Goal: Find specific page/section: Find specific page/section

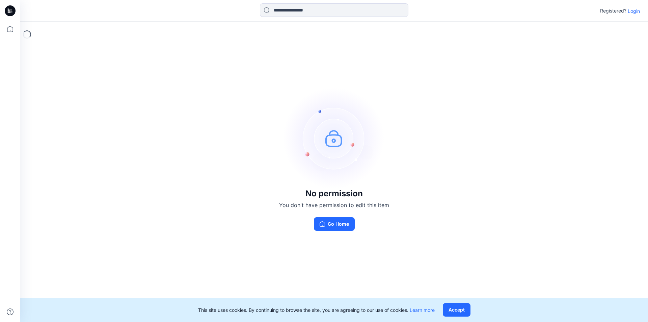
click at [637, 12] on p "Login" at bounding box center [634, 10] width 12 height 7
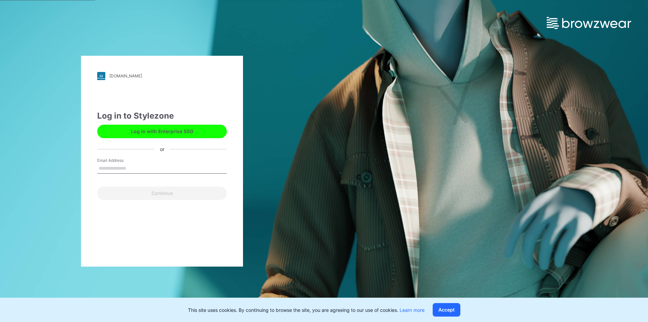
type input "**********"
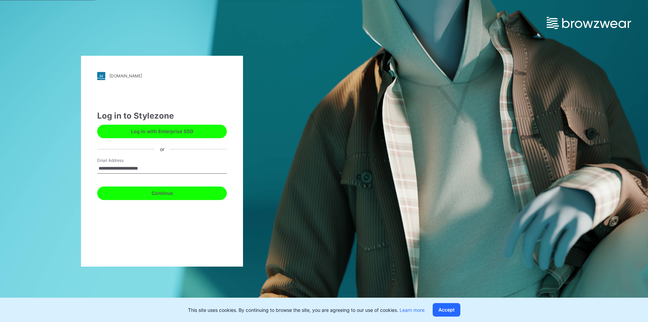
click at [147, 192] on button "Continue" at bounding box center [162, 193] width 130 height 14
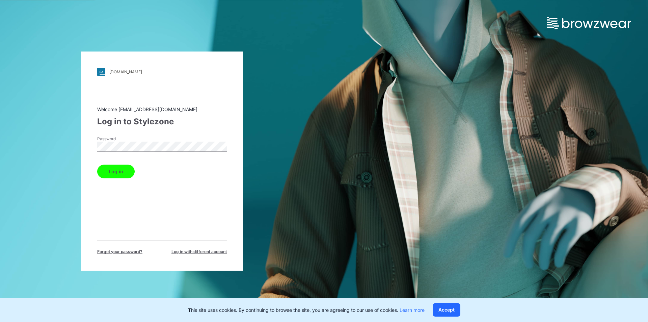
click at [116, 170] on button "Log in" at bounding box center [115, 171] width 37 height 14
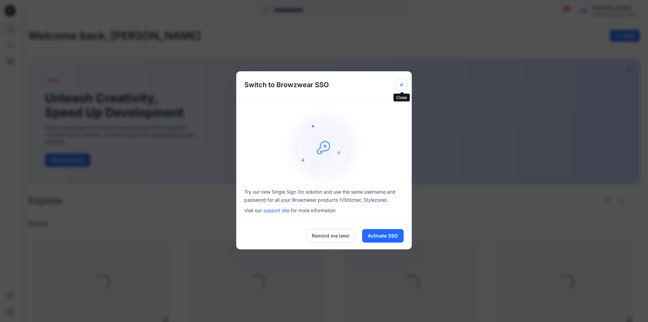
click at [402, 85] on icon "Close" at bounding box center [402, 84] width 3 height 3
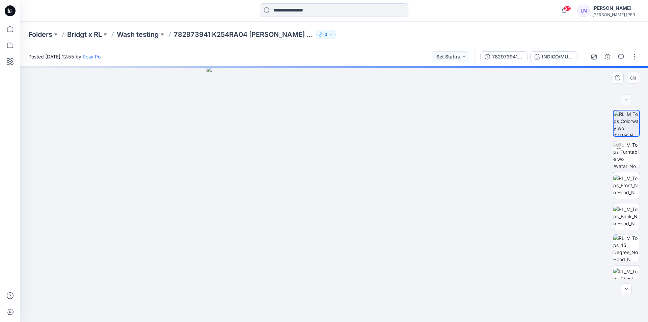
drag, startPoint x: 302, startPoint y: 230, endPoint x: 342, endPoint y: 229, distance: 39.9
click at [342, 229] on img at bounding box center [335, 194] width 256 height 256
click at [629, 154] on img at bounding box center [627, 154] width 26 height 26
click at [359, 203] on div at bounding box center [334, 194] width 628 height 256
drag, startPoint x: 367, startPoint y: 182, endPoint x: 364, endPoint y: 266, distance: 84.8
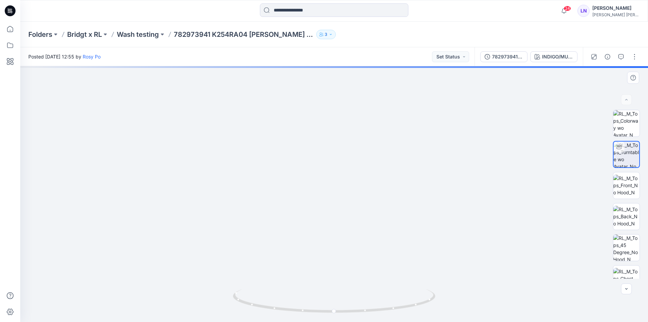
click at [364, 265] on img at bounding box center [332, 106] width 659 height 433
click at [364, 267] on img at bounding box center [331, 136] width 659 height 374
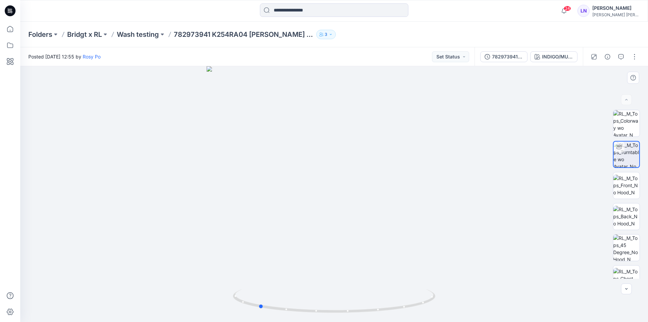
drag, startPoint x: 406, startPoint y: 222, endPoint x: 322, endPoint y: 219, distance: 84.1
click at [322, 219] on div at bounding box center [334, 194] width 628 height 256
drag, startPoint x: 305, startPoint y: 217, endPoint x: 385, endPoint y: 223, distance: 80.9
click at [385, 223] on div at bounding box center [334, 194] width 628 height 256
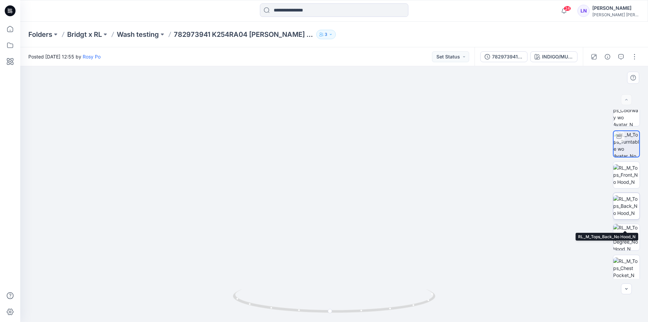
scroll to position [14, 0]
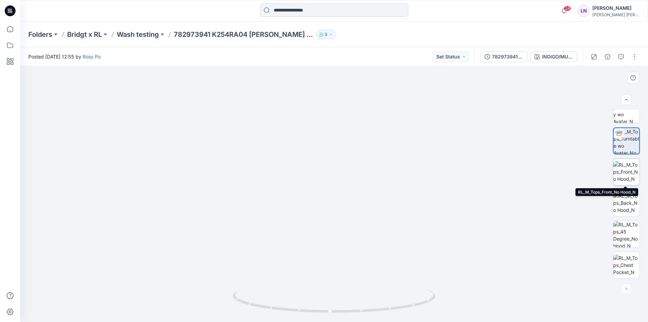
click at [627, 175] on img at bounding box center [627, 171] width 26 height 21
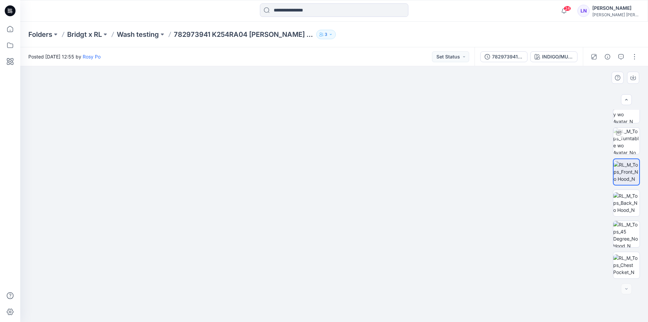
drag, startPoint x: 316, startPoint y: 142, endPoint x: 301, endPoint y: 251, distance: 109.6
click at [303, 260] on img at bounding box center [321, 102] width 862 height 440
drag, startPoint x: 328, startPoint y: 175, endPoint x: 333, endPoint y: 250, distance: 75.2
drag, startPoint x: 337, startPoint y: 200, endPoint x: 343, endPoint y: 270, distance: 69.8
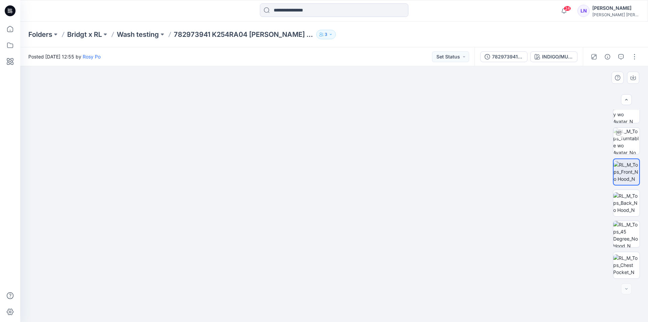
drag, startPoint x: 351, startPoint y: 198, endPoint x: 352, endPoint y: 242, distance: 44.6
drag, startPoint x: 354, startPoint y: 206, endPoint x: 355, endPoint y: 225, distance: 18.9
click at [354, 228] on img at bounding box center [258, 23] width 2111 height 597
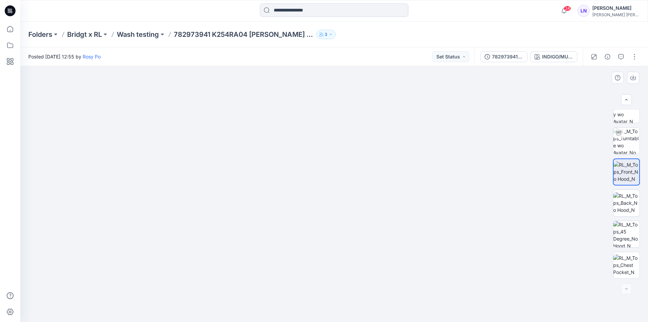
drag, startPoint x: 358, startPoint y: 230, endPoint x: 360, endPoint y: 246, distance: 16.3
click at [360, 247] on img at bounding box center [263, 59] width 2111 height 526
drag, startPoint x: 366, startPoint y: 197, endPoint x: 367, endPoint y: 248, distance: 50.3
click at [367, 248] on img at bounding box center [264, 72] width 2111 height 499
drag, startPoint x: 381, startPoint y: 218, endPoint x: 301, endPoint y: 225, distance: 80.7
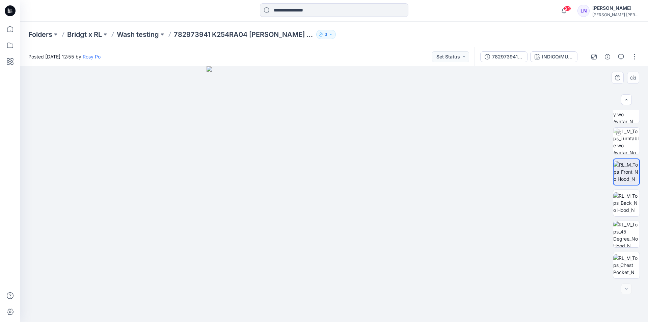
click at [301, 225] on img at bounding box center [335, 194] width 256 height 256
click at [617, 199] on img at bounding box center [627, 202] width 26 height 21
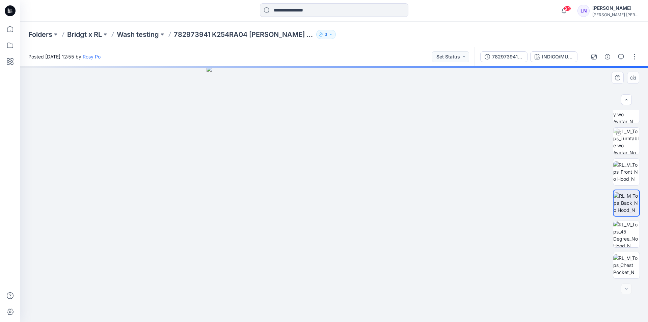
drag, startPoint x: 380, startPoint y: 178, endPoint x: 344, endPoint y: 179, distance: 35.1
click at [345, 179] on img at bounding box center [335, 194] width 256 height 256
click at [623, 172] on img at bounding box center [627, 171] width 26 height 21
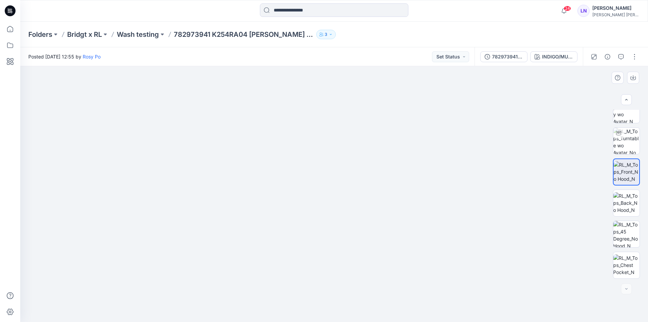
drag, startPoint x: 383, startPoint y: 236, endPoint x: 380, endPoint y: 215, distance: 21.1
drag, startPoint x: 327, startPoint y: 180, endPoint x: 324, endPoint y: 214, distance: 34.2
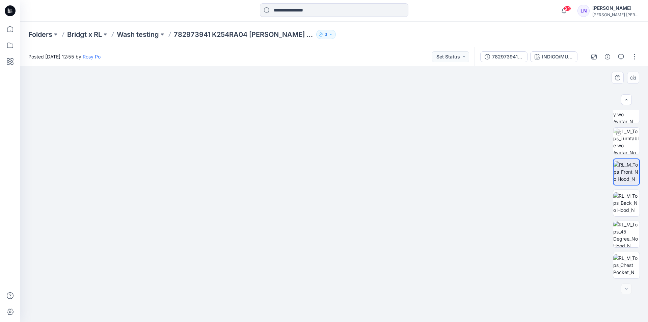
click at [324, 214] on img at bounding box center [319, 41] width 1013 height 562
drag, startPoint x: 329, startPoint y: 247, endPoint x: 333, endPoint y: 263, distance: 17.1
click at [333, 263] on img at bounding box center [319, 41] width 1013 height 561
drag, startPoint x: 316, startPoint y: 169, endPoint x: 317, endPoint y: 191, distance: 22.7
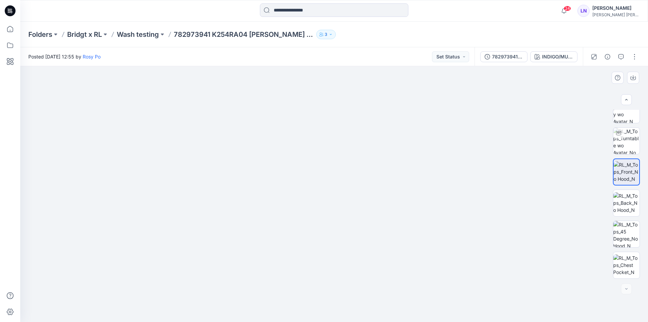
click at [317, 191] on img at bounding box center [342, 122] width 1013 height 400
drag, startPoint x: 333, startPoint y: 161, endPoint x: 332, endPoint y: 188, distance: 27.0
click at [332, 188] on img at bounding box center [334, 165] width 559 height 311
click at [147, 33] on p "Wash testing" at bounding box center [138, 34] width 42 height 9
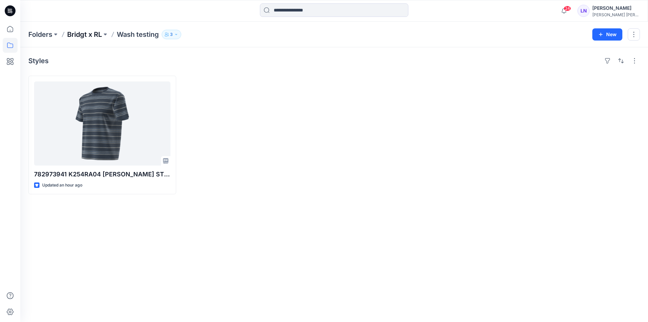
click at [87, 35] on p "Bridgt x RL" at bounding box center [84, 34] width 35 height 9
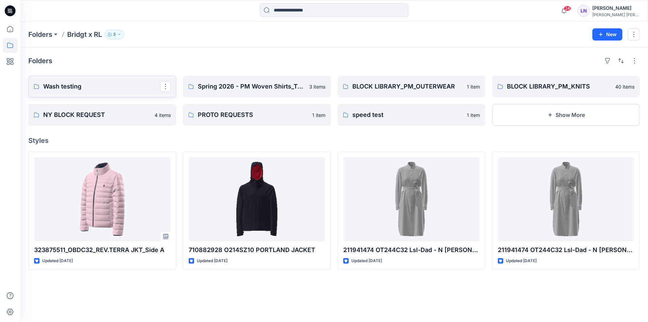
click at [122, 89] on p "Wash testing" at bounding box center [101, 86] width 117 height 9
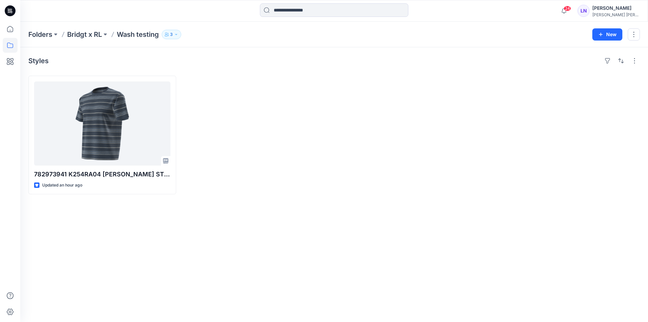
click at [201, 219] on div "Styles 782973941 K254RA04 [PERSON_NAME] STRIPE SHIRT Updated an hour ago" at bounding box center [334, 184] width 628 height 275
click at [177, 260] on div "Styles 782973941 K254RA04 [PERSON_NAME] STRIPE SHIRT Updated an hour ago" at bounding box center [334, 184] width 628 height 275
